Goal: Entertainment & Leisure: Consume media (video, audio)

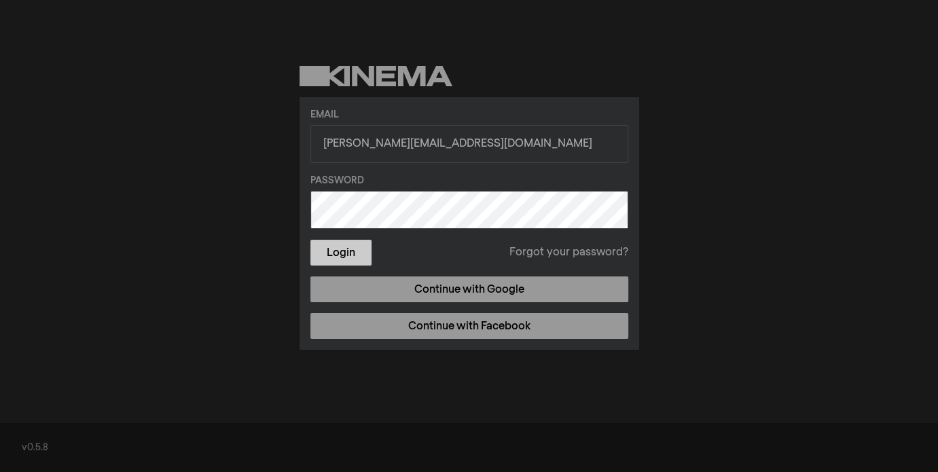
click at [356, 250] on button "Login" at bounding box center [341, 253] width 61 height 26
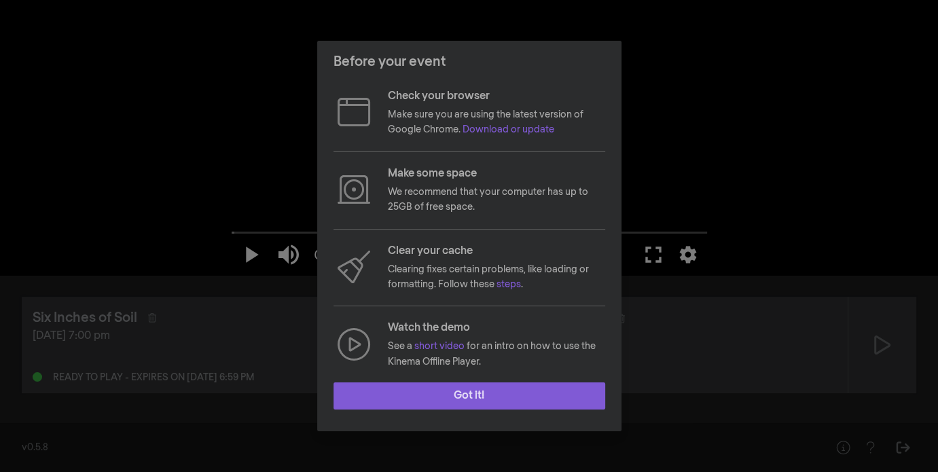
click at [459, 398] on button "Got it!" at bounding box center [470, 396] width 272 height 27
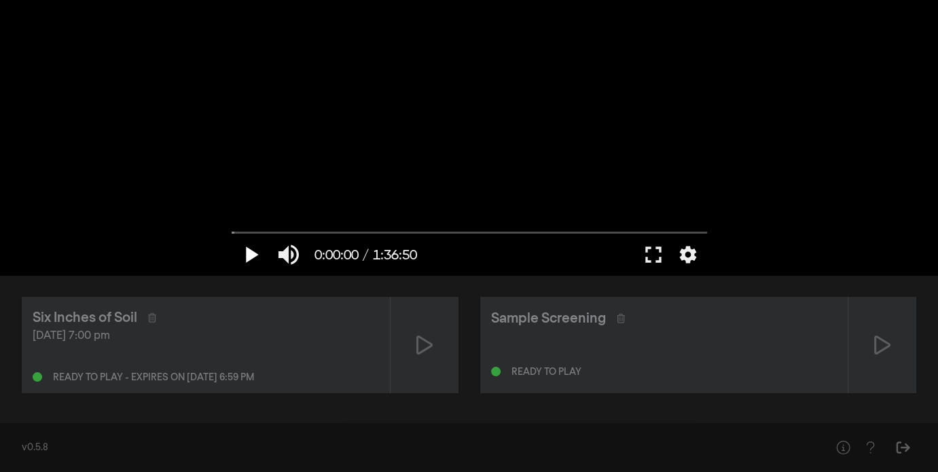
click at [255, 256] on button "play_arrow" at bounding box center [251, 254] width 38 height 41
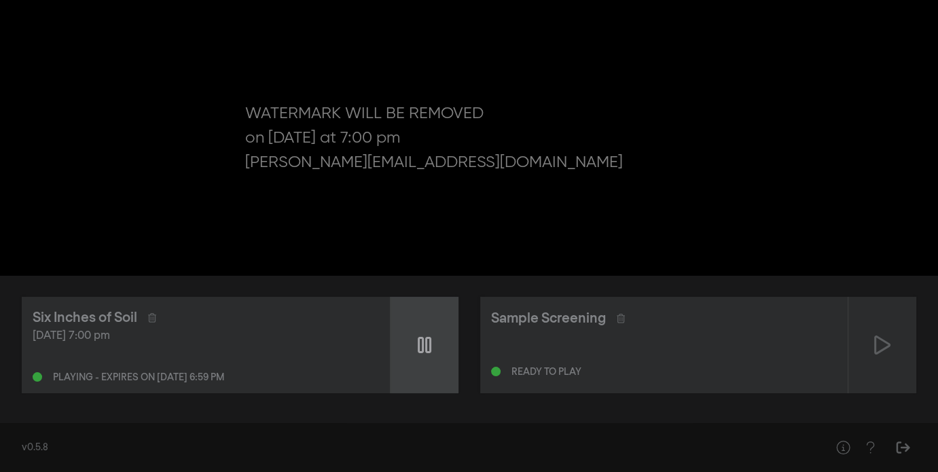
click at [418, 344] on div at bounding box center [425, 345] width 68 height 96
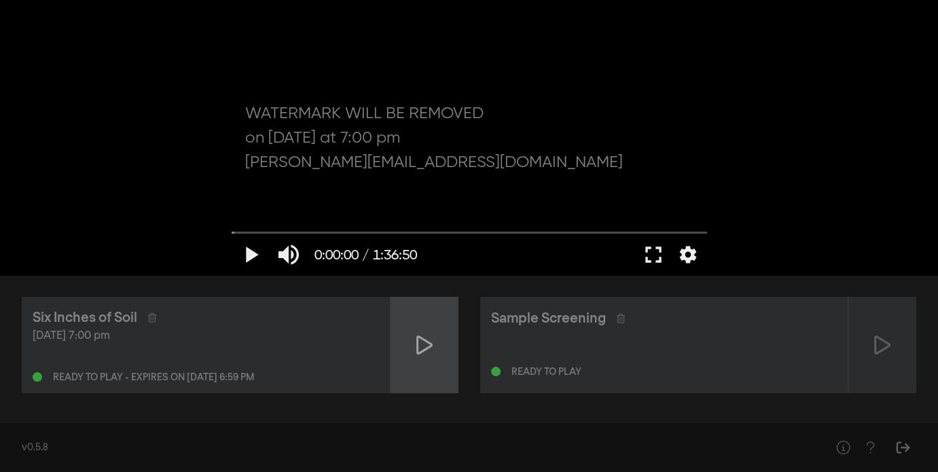
click at [418, 344] on icon at bounding box center [424, 345] width 16 height 19
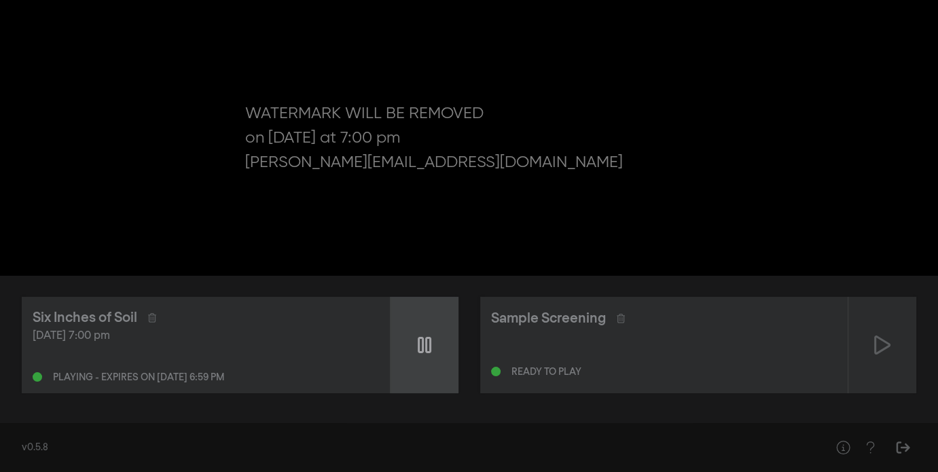
click at [419, 345] on icon at bounding box center [425, 345] width 14 height 16
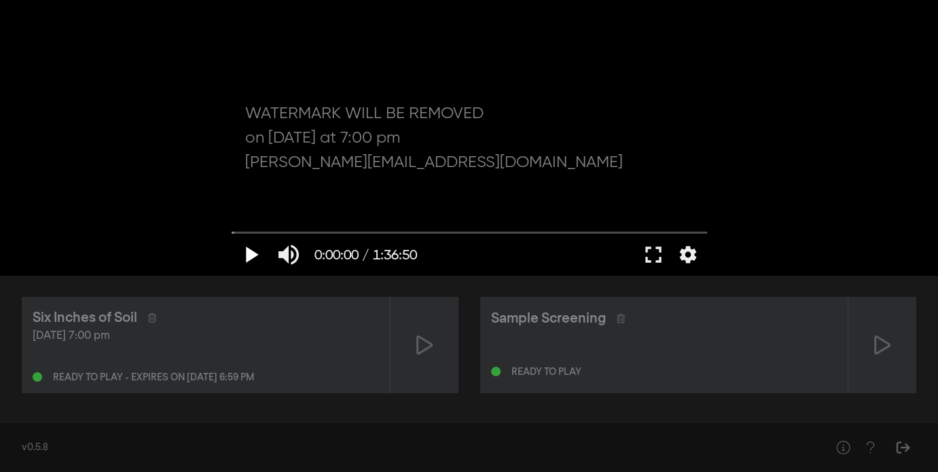
click at [247, 251] on button "play_arrow" at bounding box center [251, 254] width 38 height 41
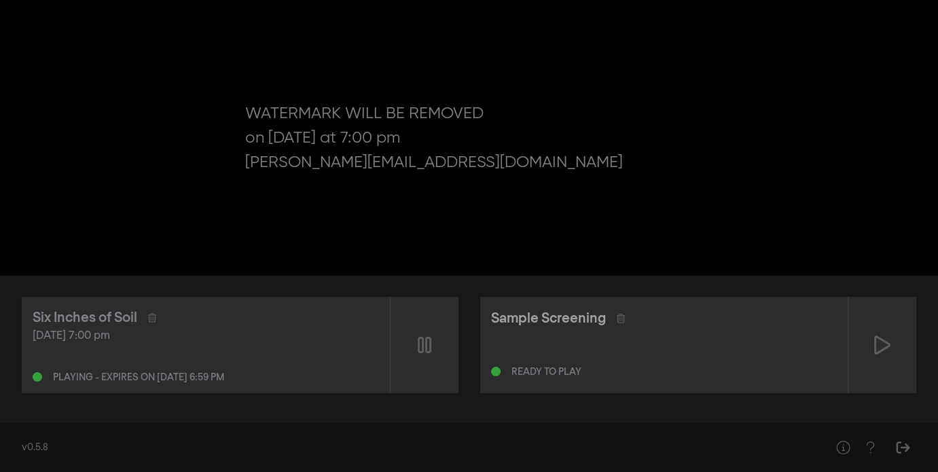
click at [519, 318] on div "Sample Screening" at bounding box center [548, 318] width 115 height 20
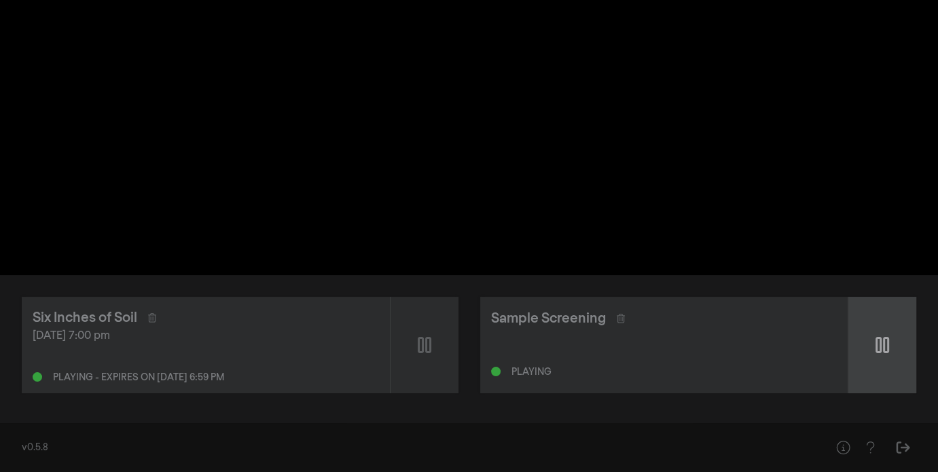
click at [884, 342] on icon at bounding box center [883, 345] width 14 height 16
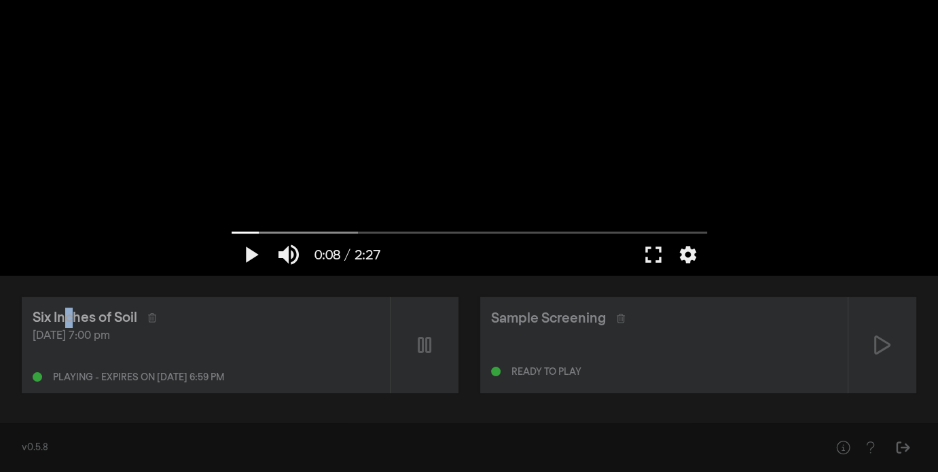
click at [71, 321] on div "Six Inches of Soil" at bounding box center [85, 318] width 105 height 20
click at [71, 374] on div "Playing - expires on [DATE] 6:59 pm" at bounding box center [138, 378] width 171 height 10
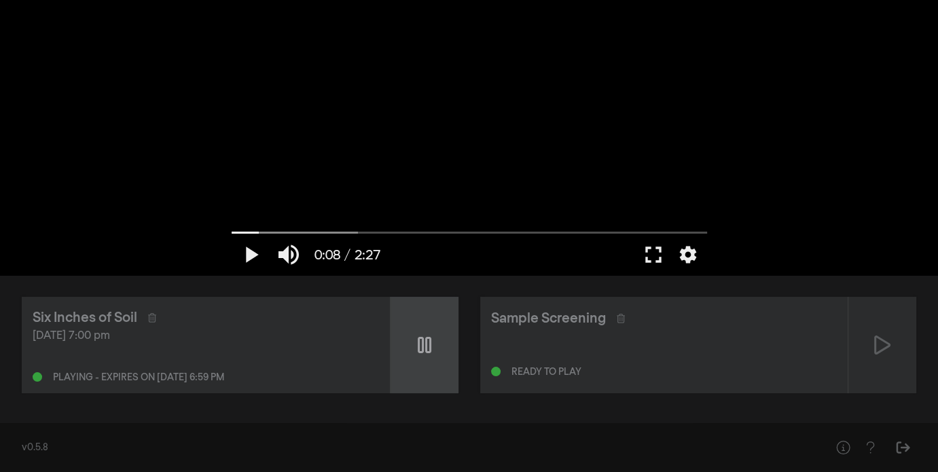
click at [431, 351] on div at bounding box center [425, 345] width 68 height 96
click at [430, 351] on icon at bounding box center [424, 345] width 16 height 22
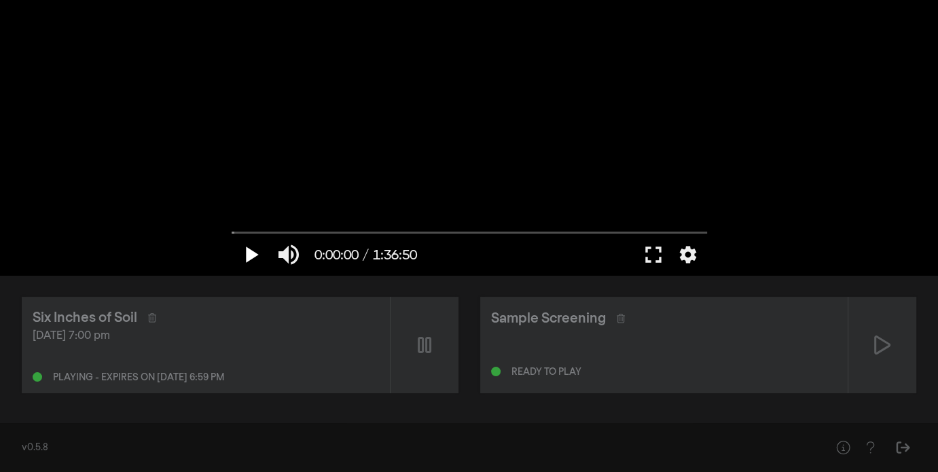
click at [246, 255] on button "play_arrow" at bounding box center [251, 254] width 38 height 41
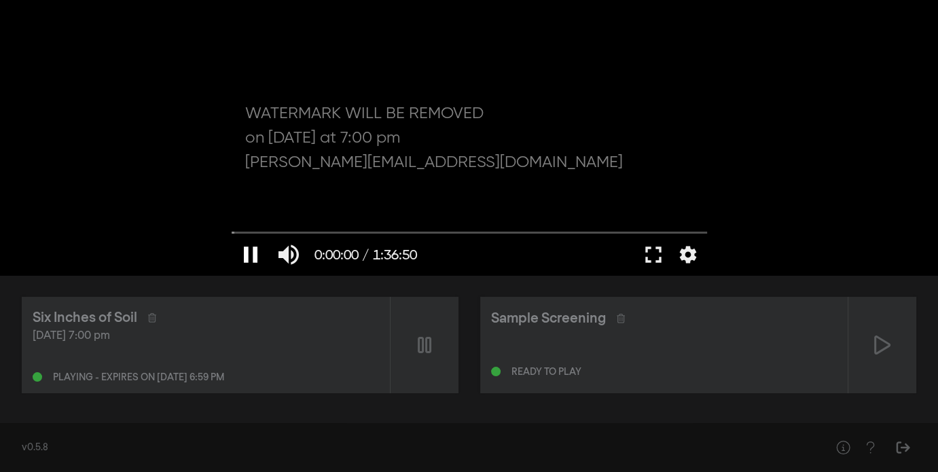
click at [248, 255] on button "pause" at bounding box center [251, 254] width 38 height 41
click at [652, 255] on button "fullscreen" at bounding box center [654, 254] width 38 height 41
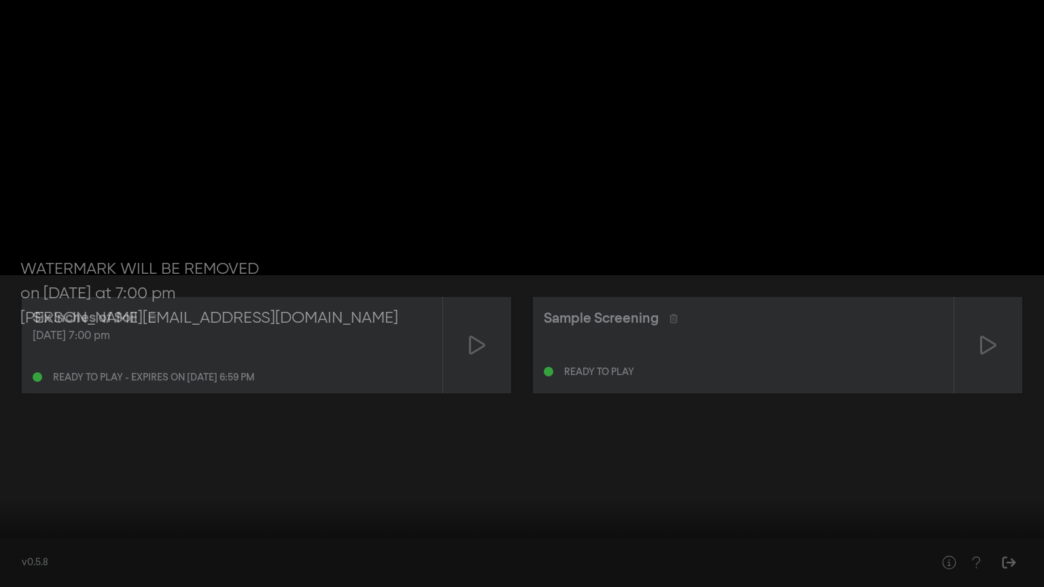
click at [30, 472] on button "play_arrow" at bounding box center [26, 566] width 38 height 41
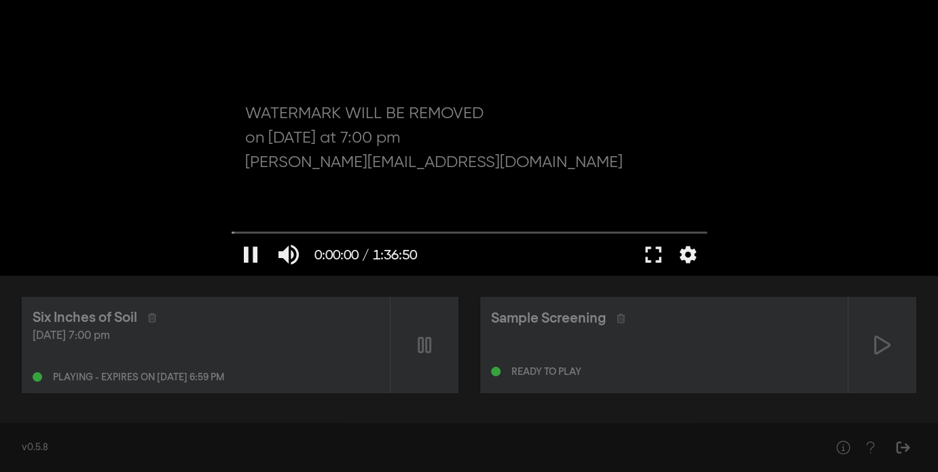
drag, startPoint x: 258, startPoint y: 111, endPoint x: 343, endPoint y: 146, distance: 92.0
click at [343, 146] on div at bounding box center [469, 137] width 489 height 275
drag, startPoint x: 236, startPoint y: 230, endPoint x: 347, endPoint y: 245, distance: 111.1
click at [347, 236] on input "Seek" at bounding box center [470, 232] width 476 height 8
click at [252, 255] on button "play_arrow" at bounding box center [251, 254] width 38 height 41
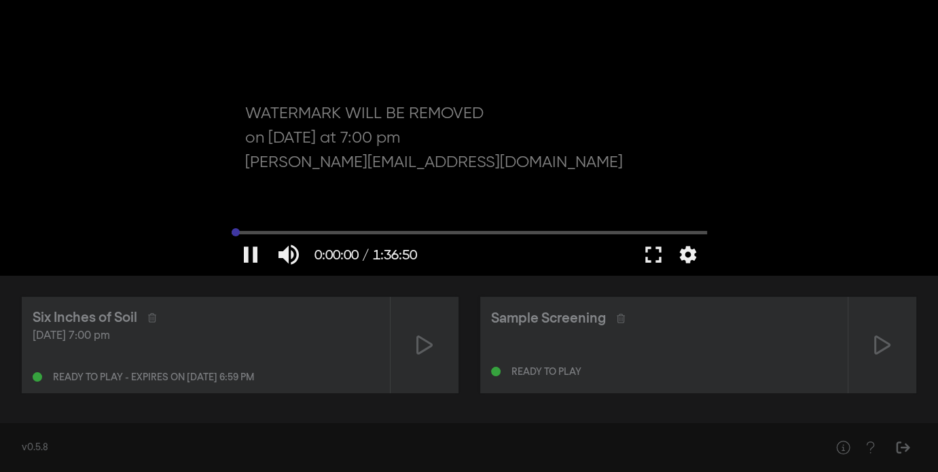
drag, startPoint x: 349, startPoint y: 236, endPoint x: 215, endPoint y: 239, distance: 134.6
click at [232, 236] on input "Seek" at bounding box center [470, 232] width 476 height 8
type input "0.1"
click at [250, 254] on button "pause" at bounding box center [251, 254] width 38 height 41
click at [242, 255] on button "play_arrow" at bounding box center [251, 254] width 38 height 41
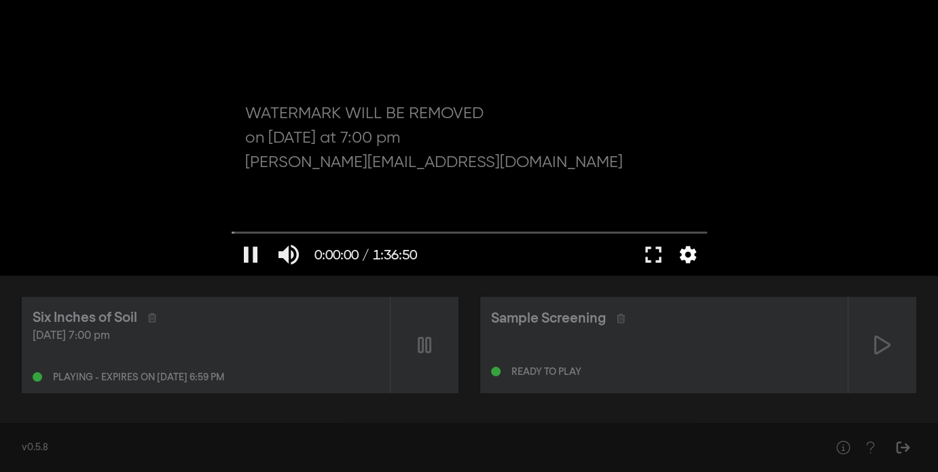
click at [692, 262] on button "settings" at bounding box center [688, 254] width 31 height 41
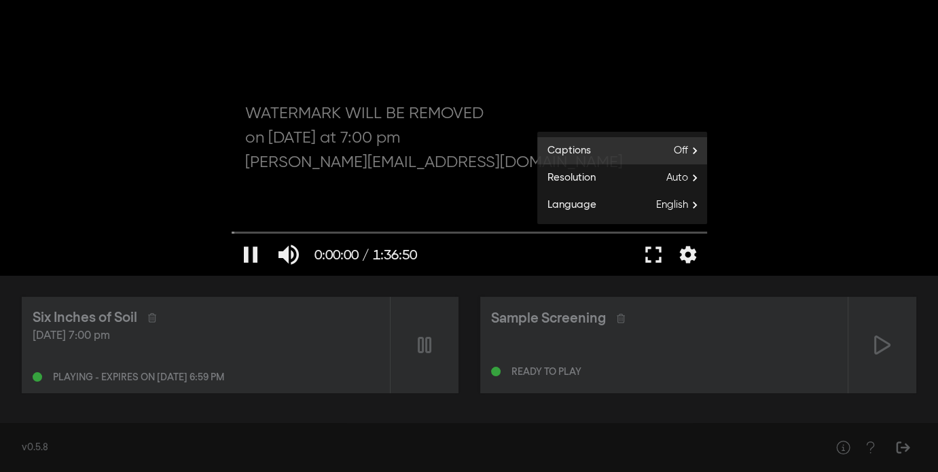
click at [678, 149] on span "Off" at bounding box center [690, 151] width 33 height 20
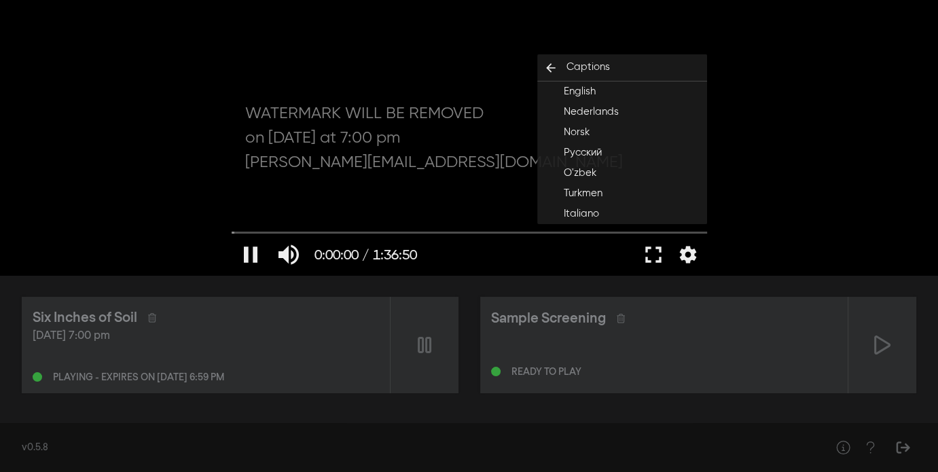
scroll to position [87, 0]
click at [696, 250] on button "settings" at bounding box center [688, 254] width 31 height 41
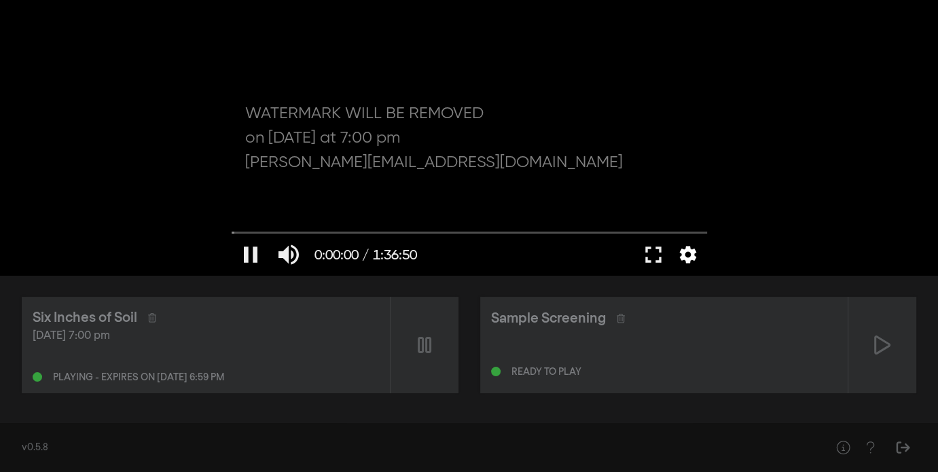
click at [696, 250] on button "settings" at bounding box center [688, 254] width 31 height 41
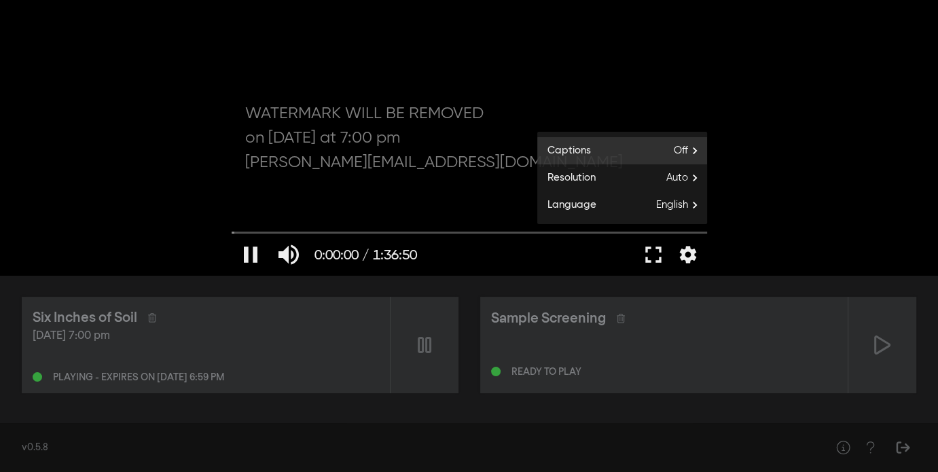
click at [688, 154] on span "Off" at bounding box center [690, 151] width 33 height 20
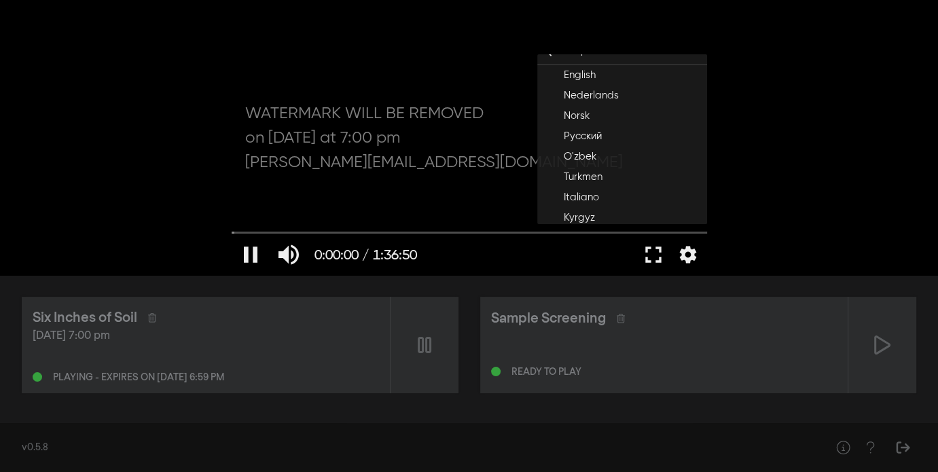
scroll to position [0, 0]
drag, startPoint x: 626, startPoint y: 89, endPoint x: 514, endPoint y: 103, distance: 113.0
click at [514, 103] on div at bounding box center [469, 137] width 489 height 275
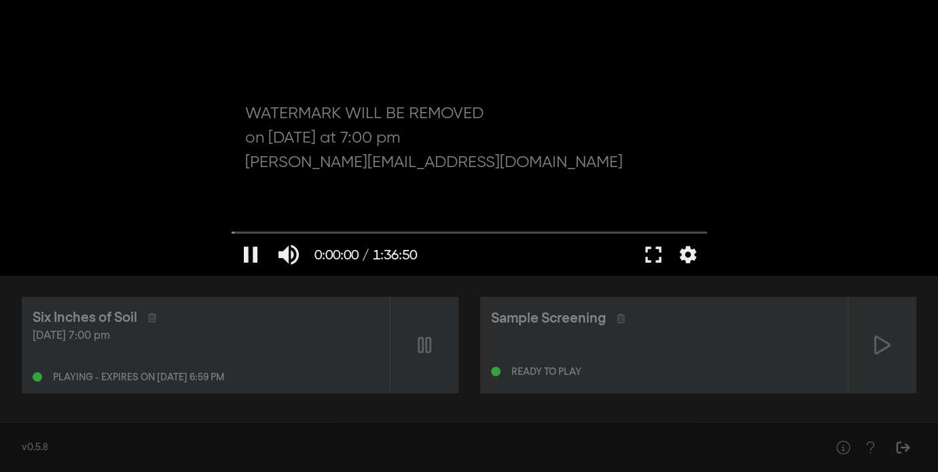
click at [514, 103] on div at bounding box center [469, 137] width 489 height 275
click at [257, 255] on button "play_arrow" at bounding box center [251, 254] width 38 height 41
click at [652, 250] on button "fullscreen" at bounding box center [654, 254] width 38 height 41
